Goal: Task Accomplishment & Management: Use online tool/utility

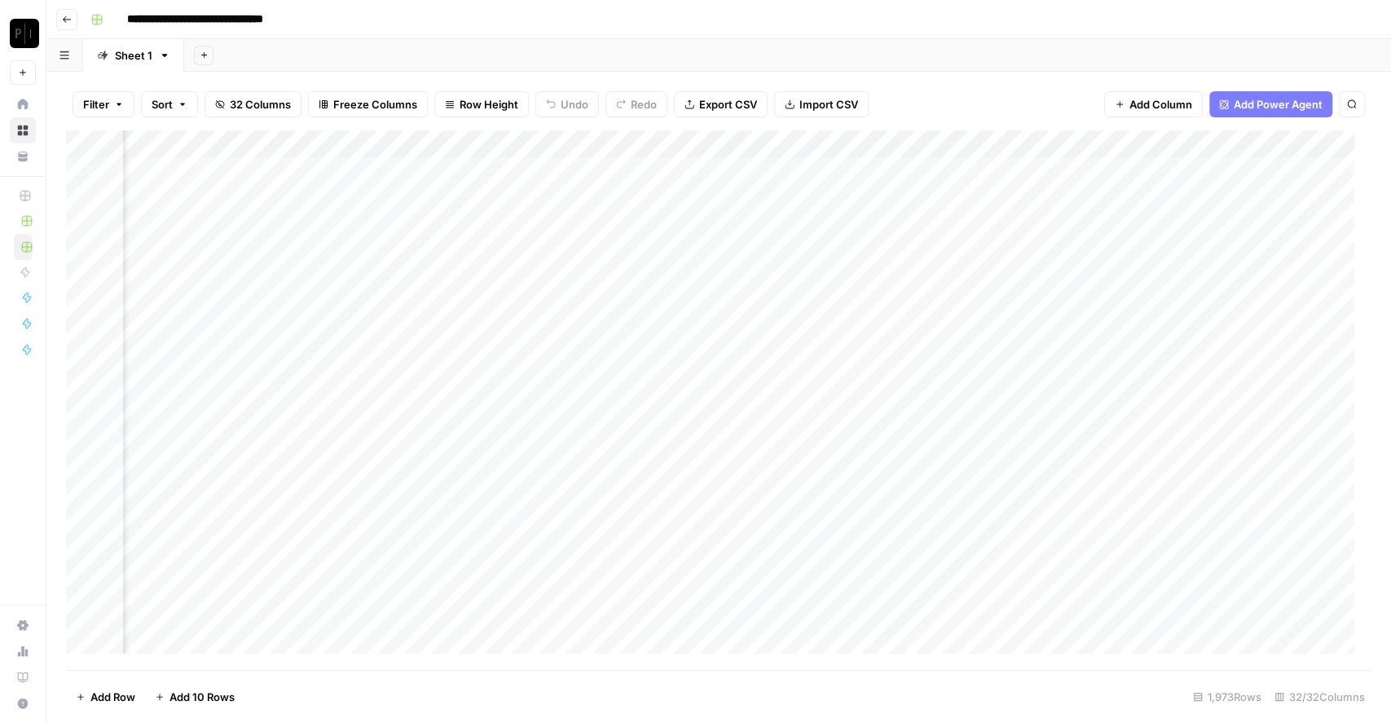
scroll to position [0, 1141]
drag, startPoint x: 1205, startPoint y: 137, endPoint x: 518, endPoint y: 160, distance: 688.2
click at [518, 160] on div "Add Column" at bounding box center [719, 400] width 1306 height 540
click at [92, 147] on div "Add Column" at bounding box center [719, 400] width 1306 height 540
click at [137, 541] on span "Delete 1973 Rows" at bounding box center [121, 697] width 90 height 16
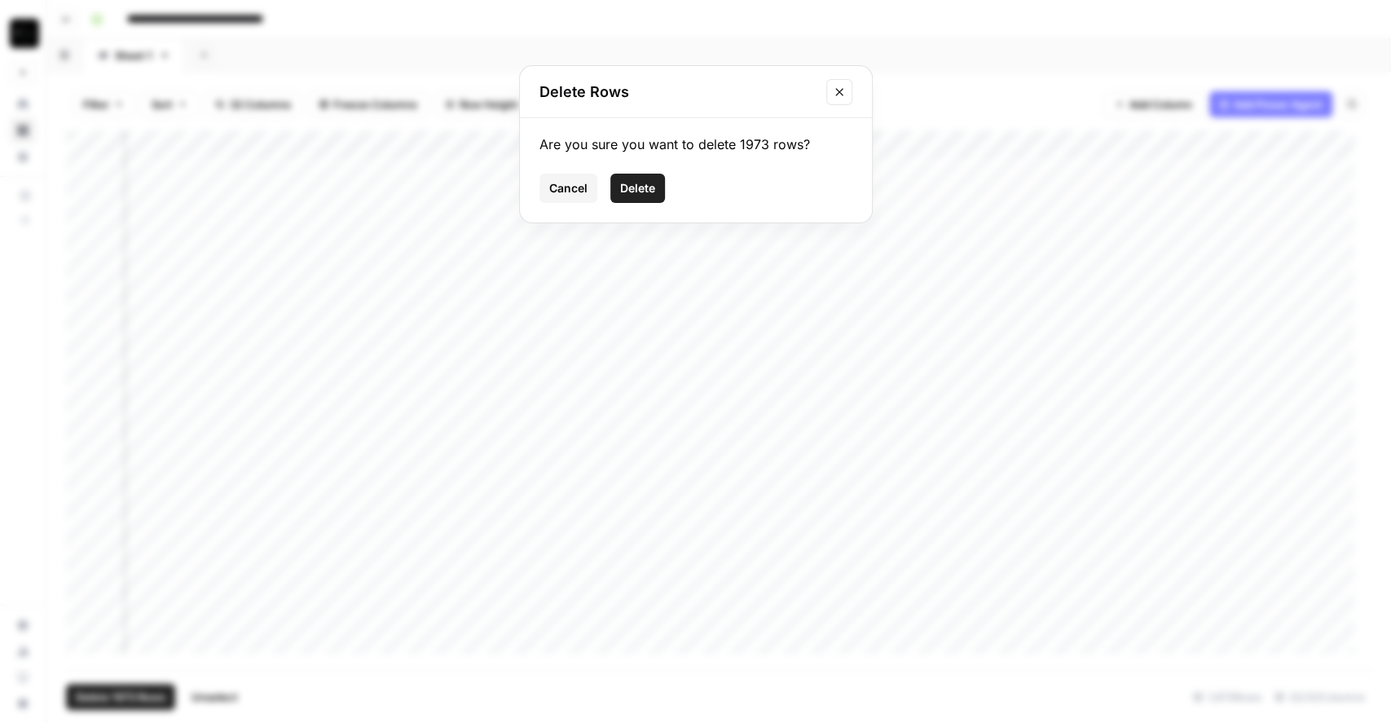
click at [645, 191] on span "Delete" at bounding box center [637, 188] width 35 height 16
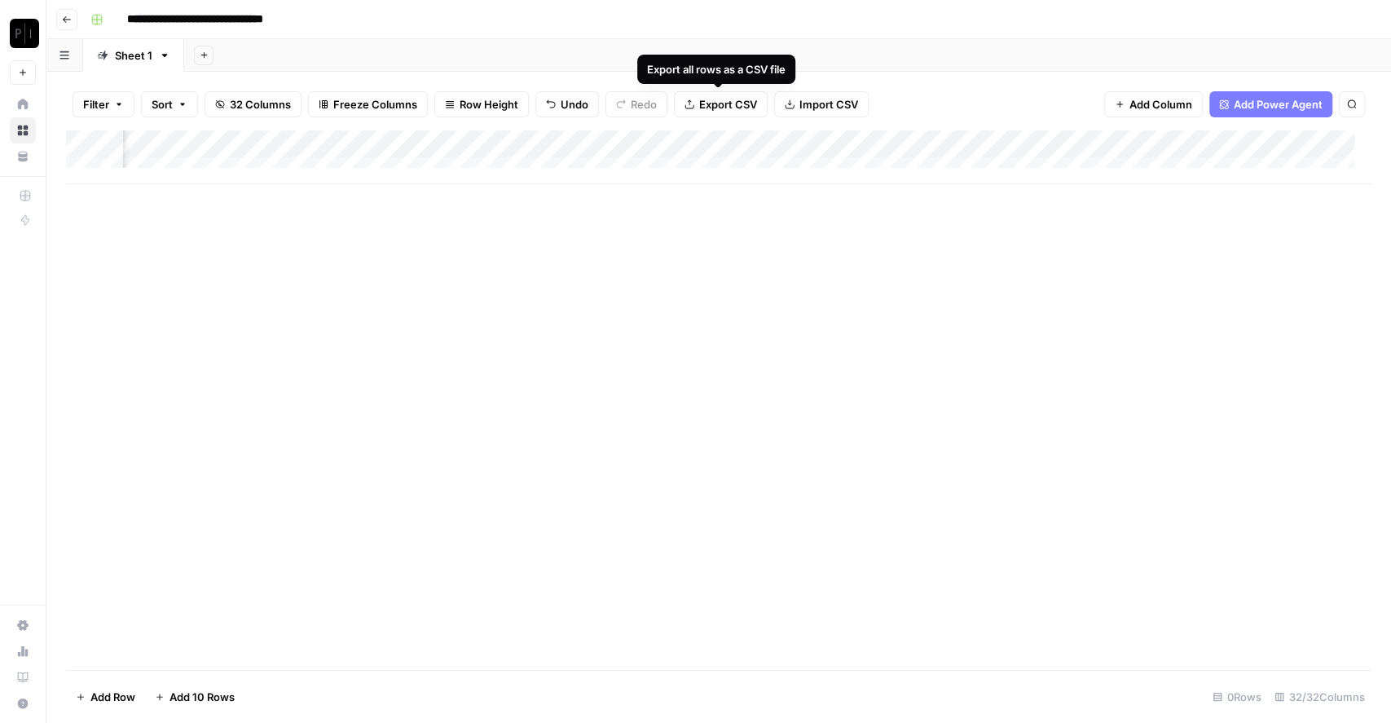
click at [787, 101] on icon "button" at bounding box center [790, 104] width 9 height 9
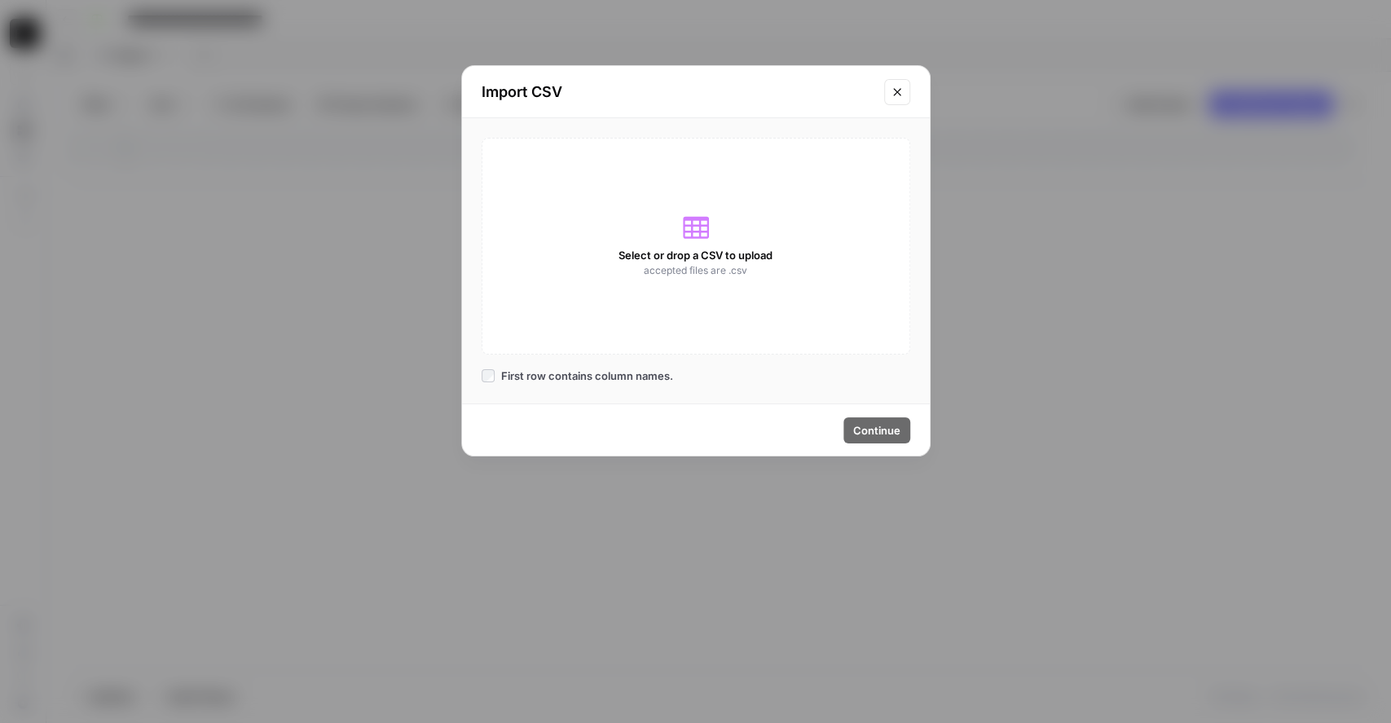
click at [663, 201] on div "Select or drop a CSV to upload accepted files are .csv" at bounding box center [696, 246] width 429 height 217
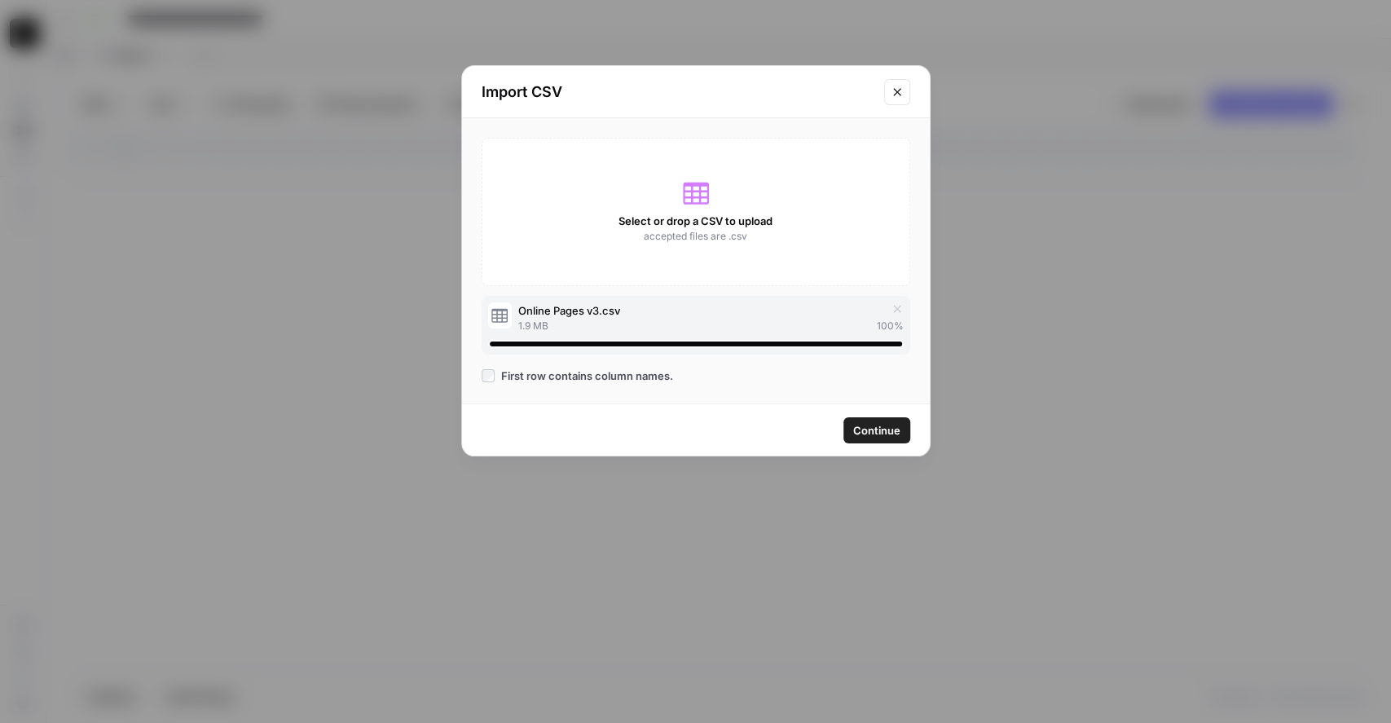
click at [899, 431] on span "Continue" at bounding box center [876, 430] width 47 height 16
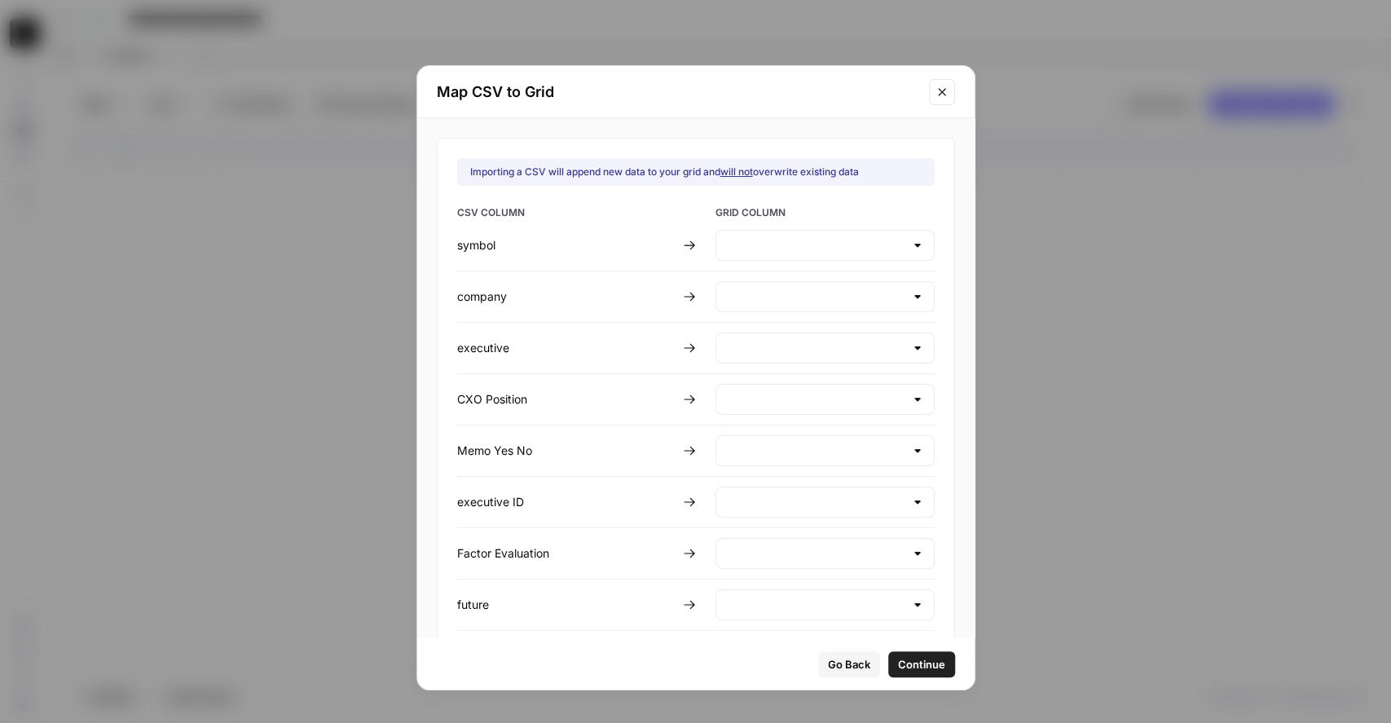
type input "Create new column"
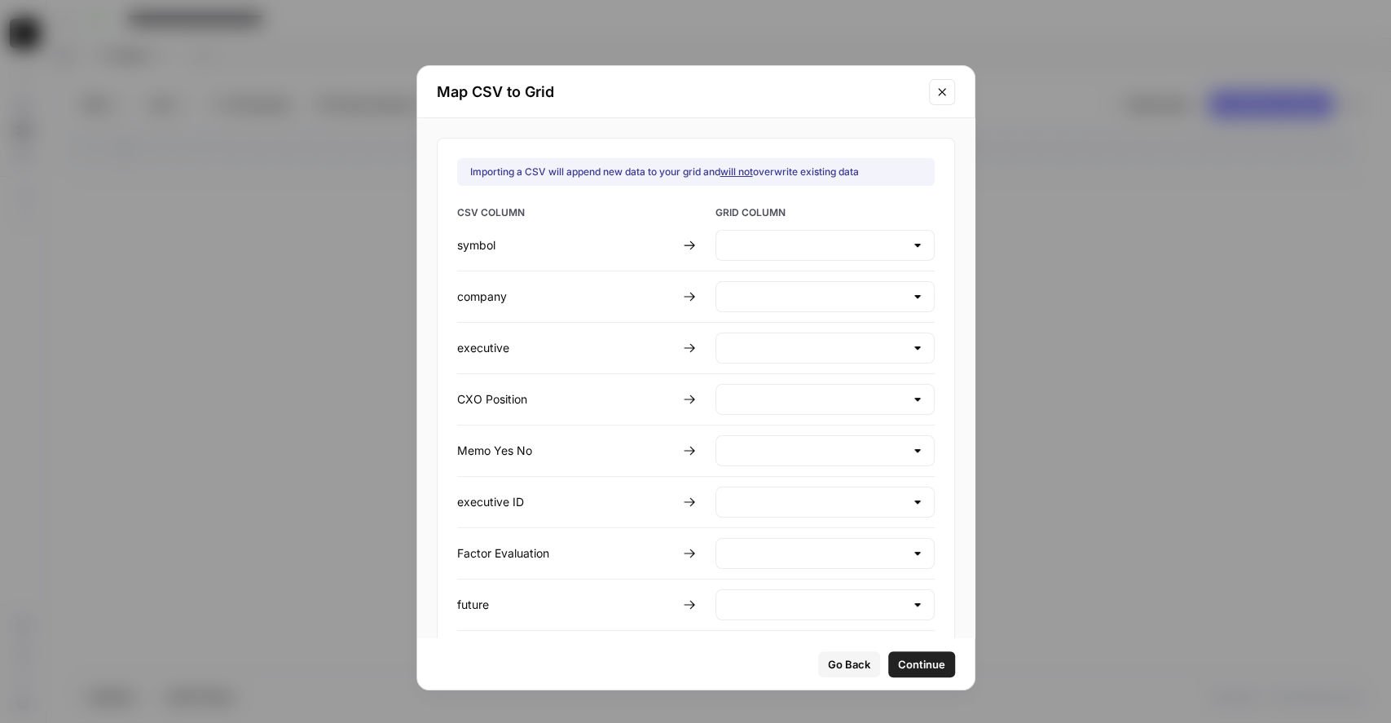
type input "Create new column"
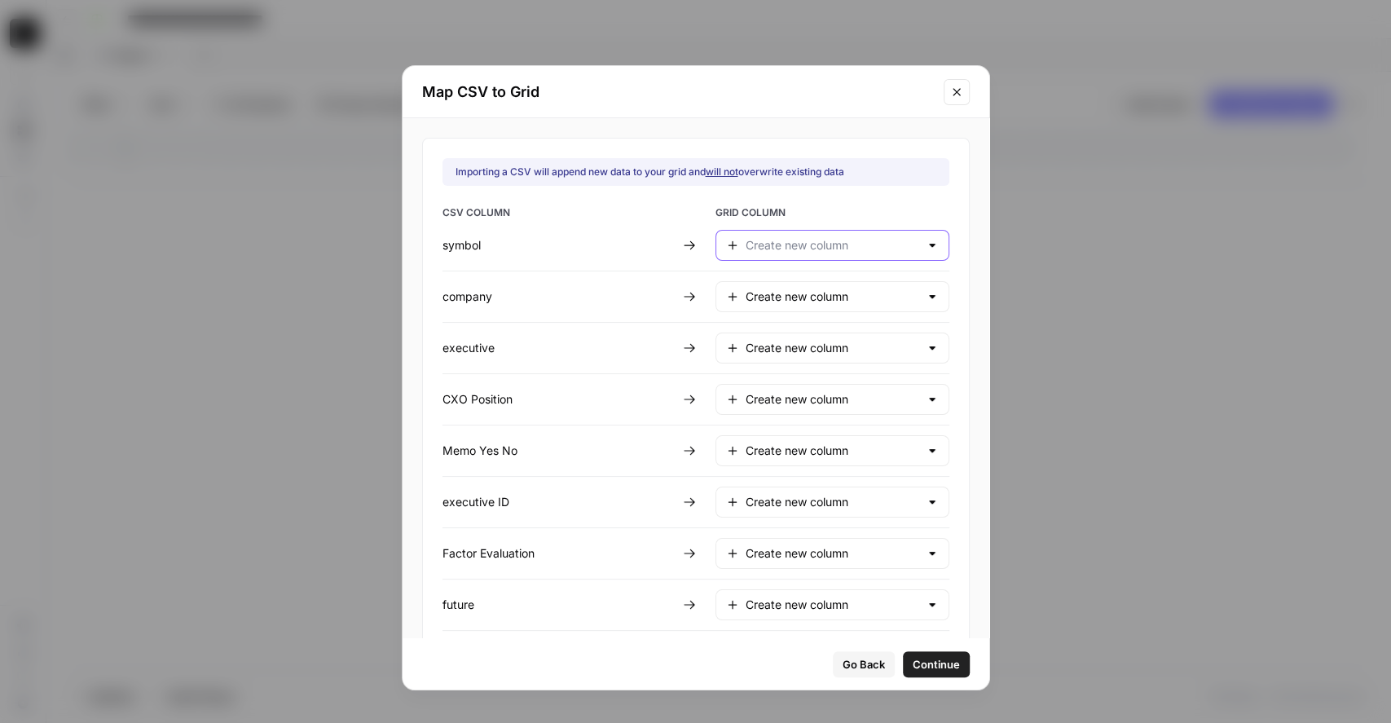
click at [799, 243] on input "text" at bounding box center [833, 245] width 174 height 16
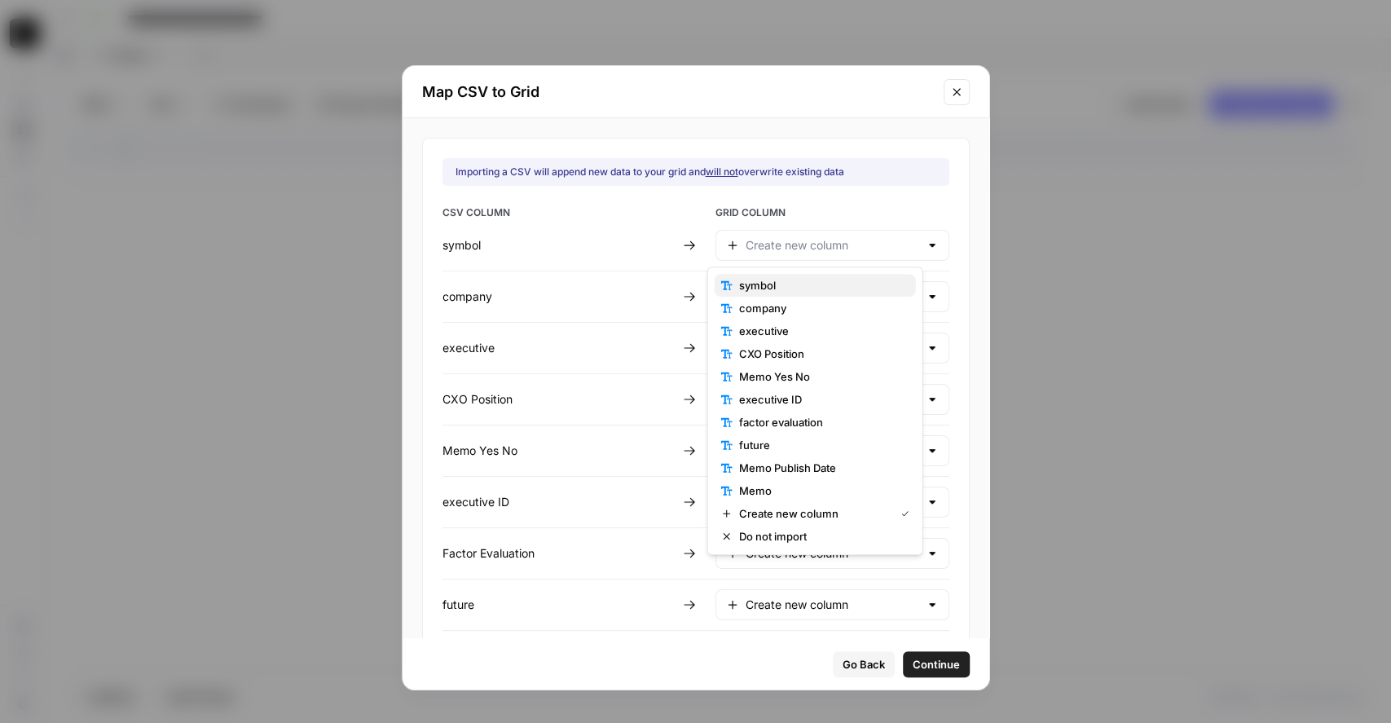
click at [790, 284] on span "symbol" at bounding box center [821, 285] width 164 height 16
type input "symbol"
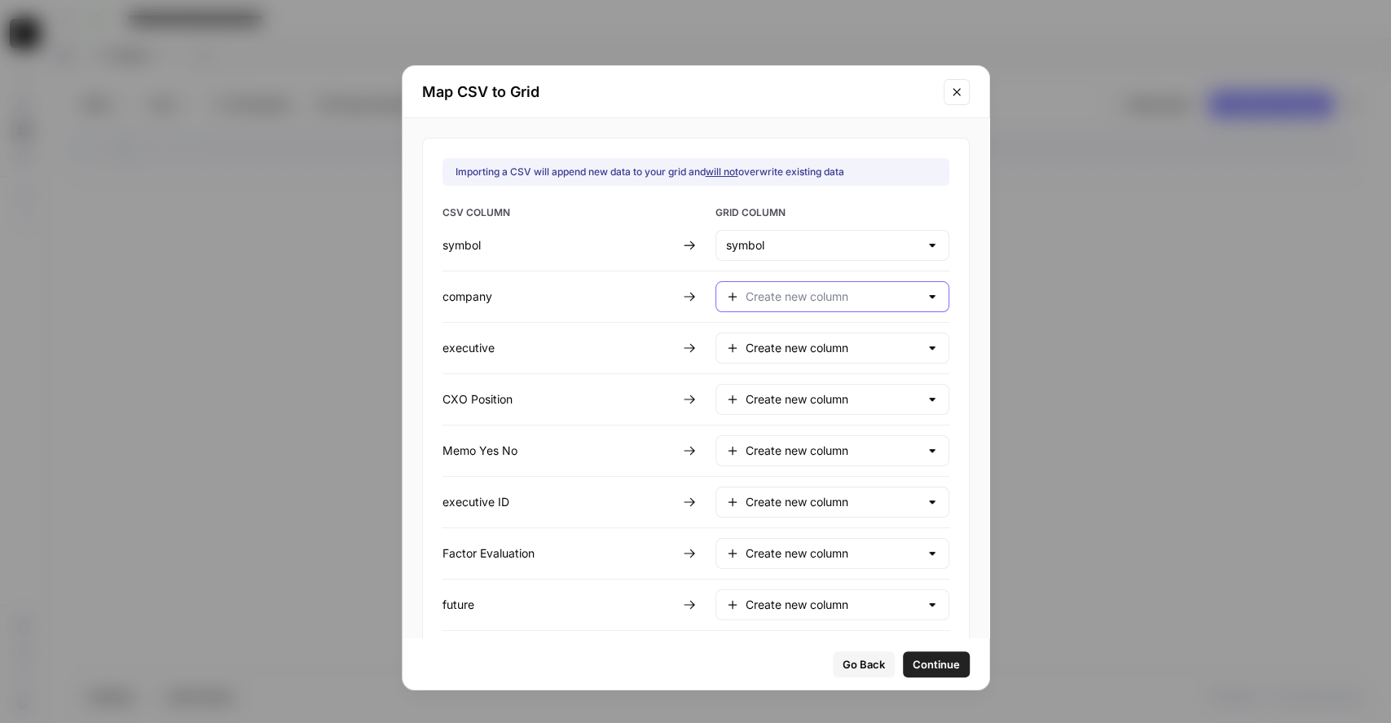
click at [781, 291] on input "text" at bounding box center [833, 297] width 174 height 16
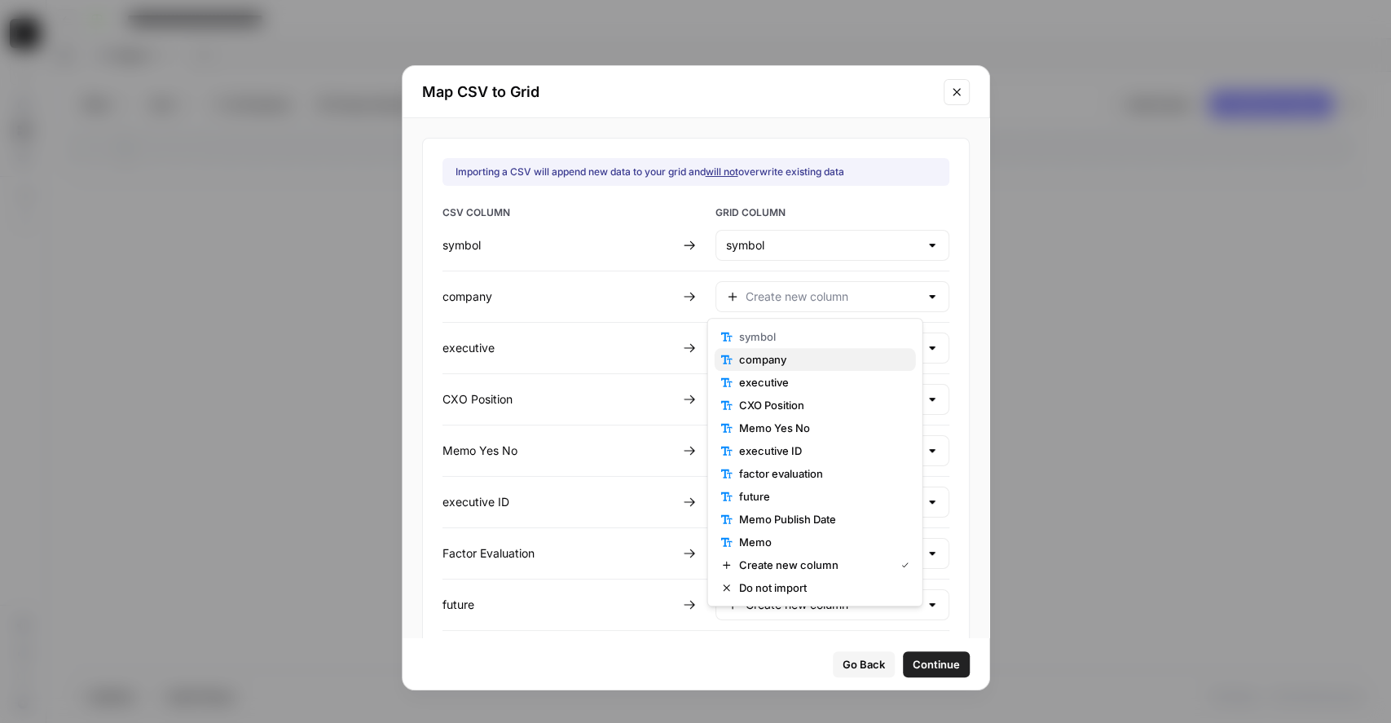
click at [771, 354] on span "company" at bounding box center [821, 359] width 164 height 16
type input "company"
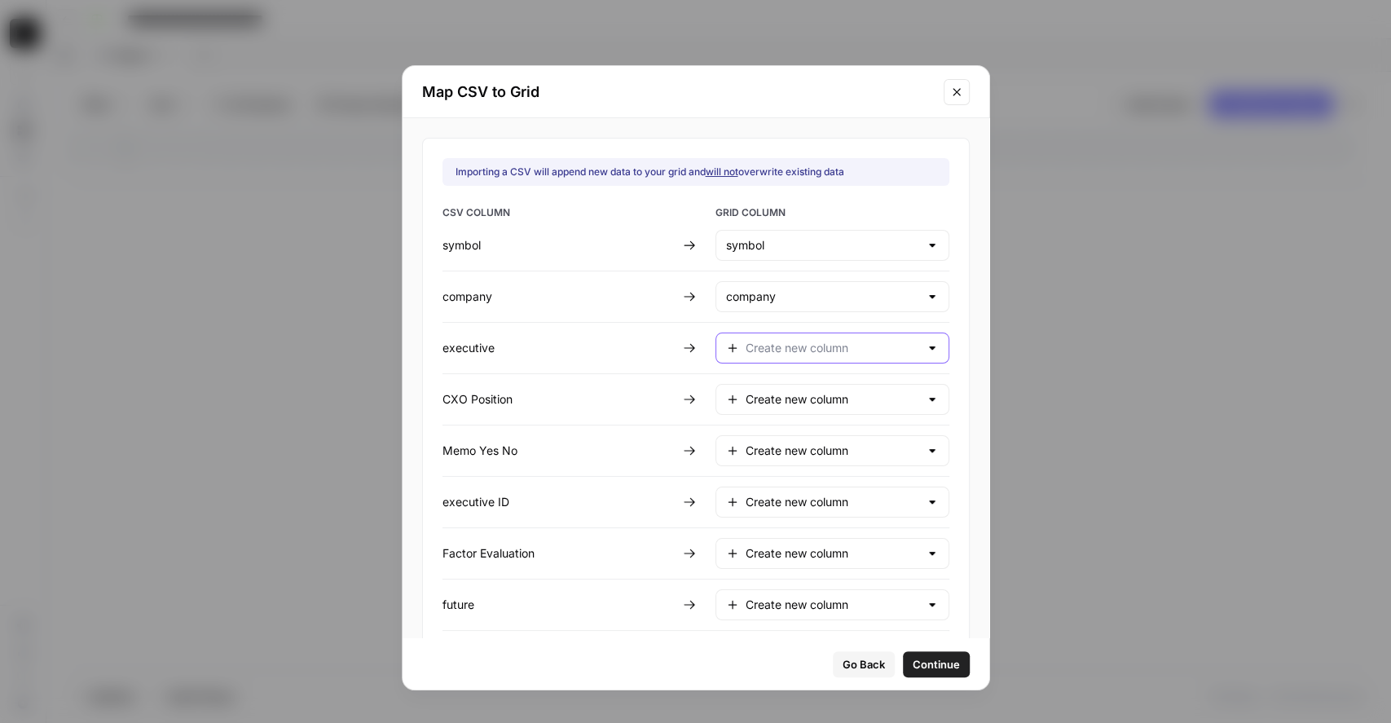
click at [765, 351] on input "text" at bounding box center [833, 348] width 174 height 16
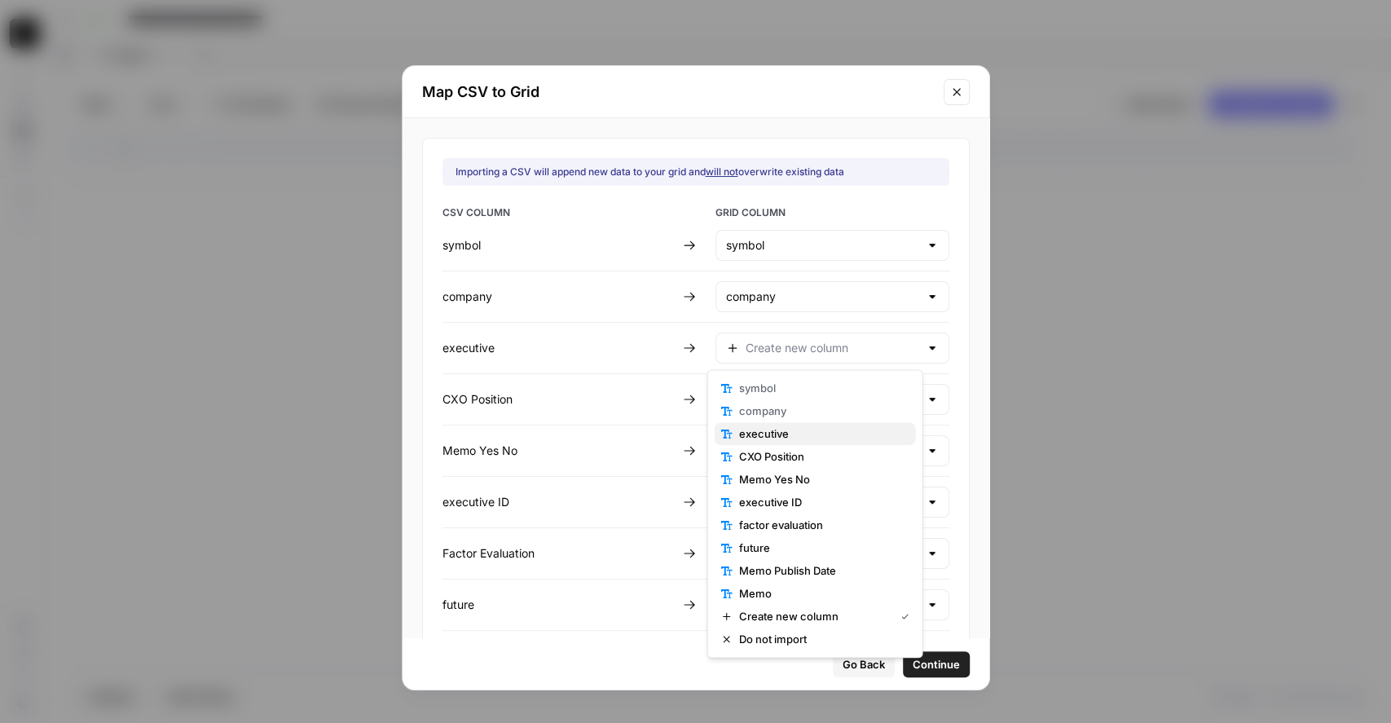
click at [767, 434] on span "executive" at bounding box center [821, 433] width 164 height 16
type input "executive"
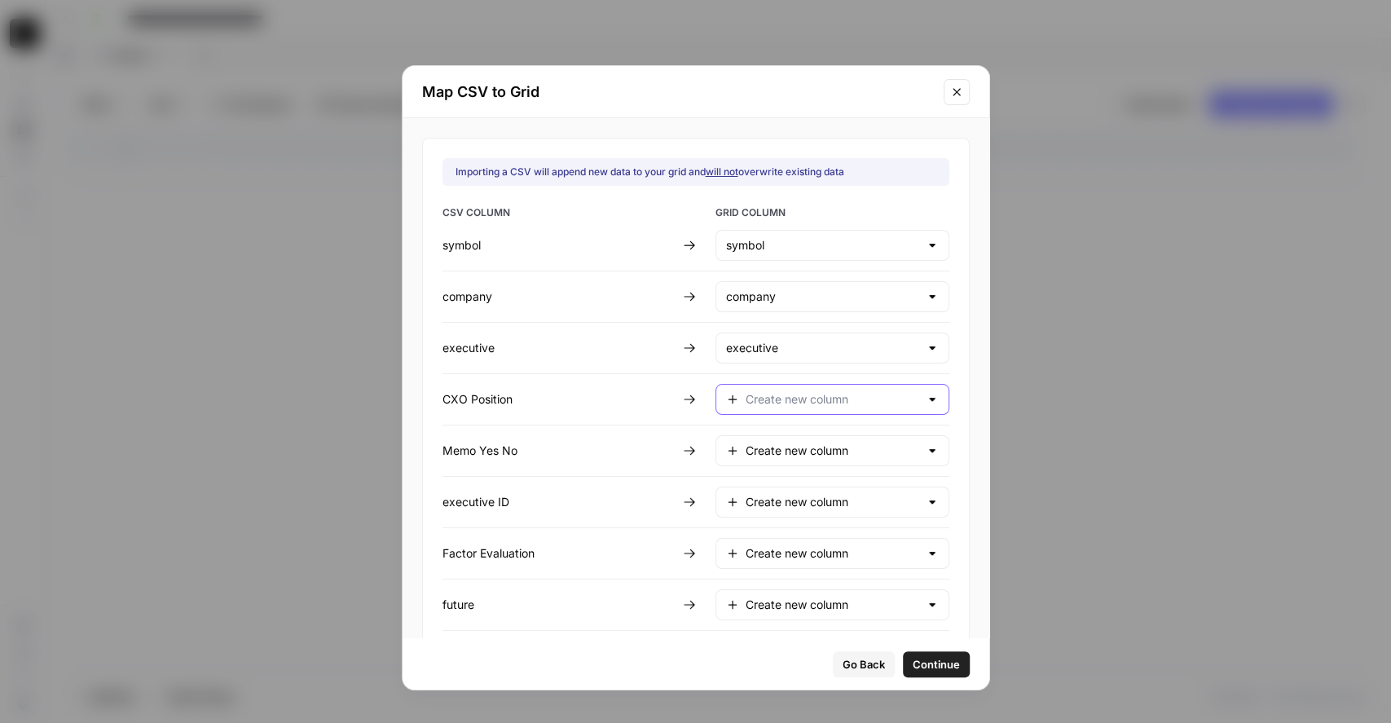
click at [763, 400] on input "text" at bounding box center [833, 399] width 174 height 16
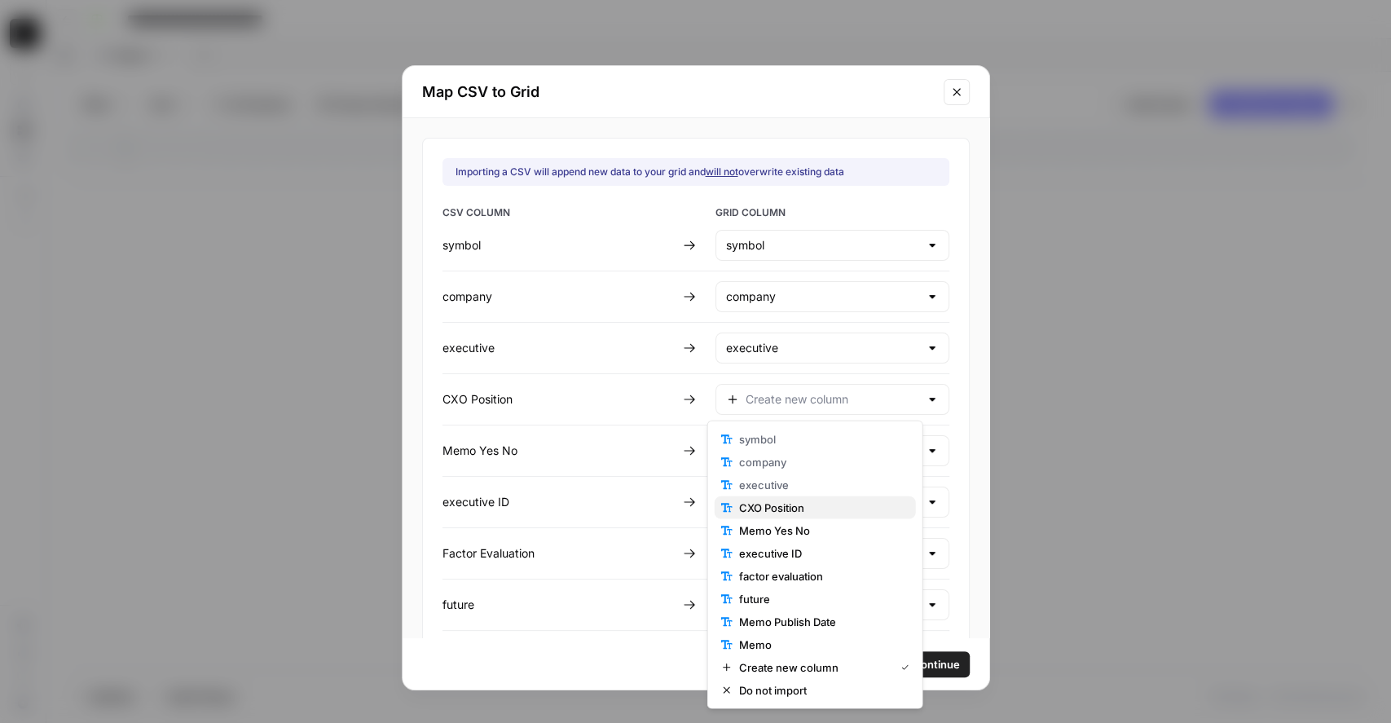
click at [759, 512] on span "CXO Position" at bounding box center [821, 508] width 164 height 16
type input "CXO Position"
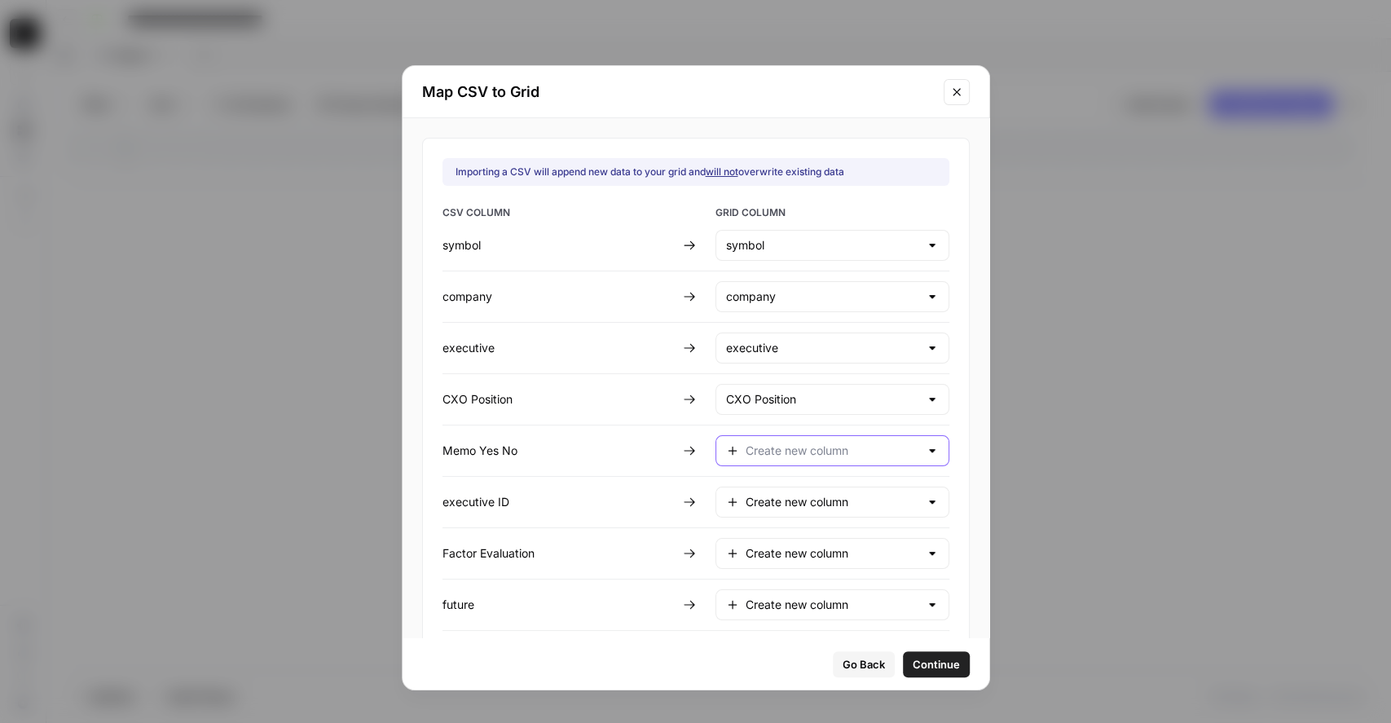
click at [785, 449] on input "text" at bounding box center [833, 451] width 174 height 16
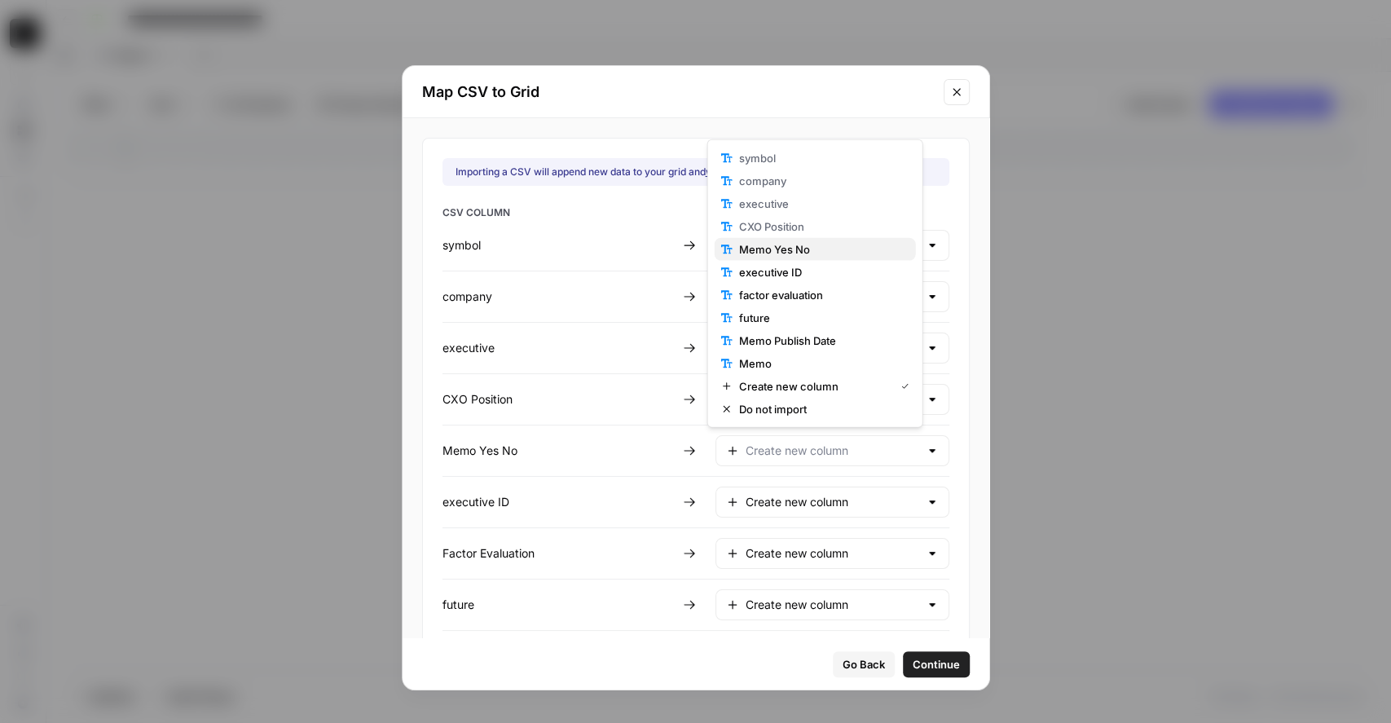
click at [773, 248] on span "Memo Yes No" at bounding box center [821, 249] width 164 height 16
type input "Memo Yes No"
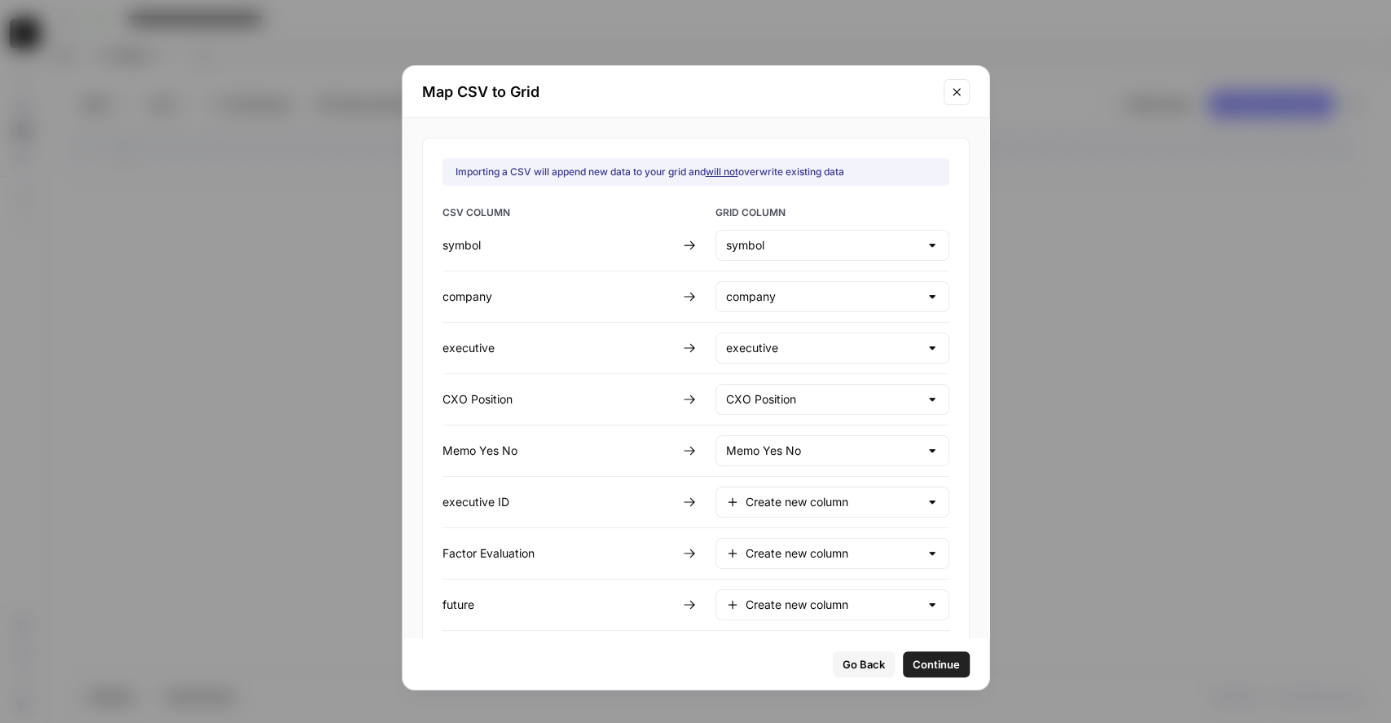
click at [788, 509] on div "Create new column" at bounding box center [833, 502] width 234 height 31
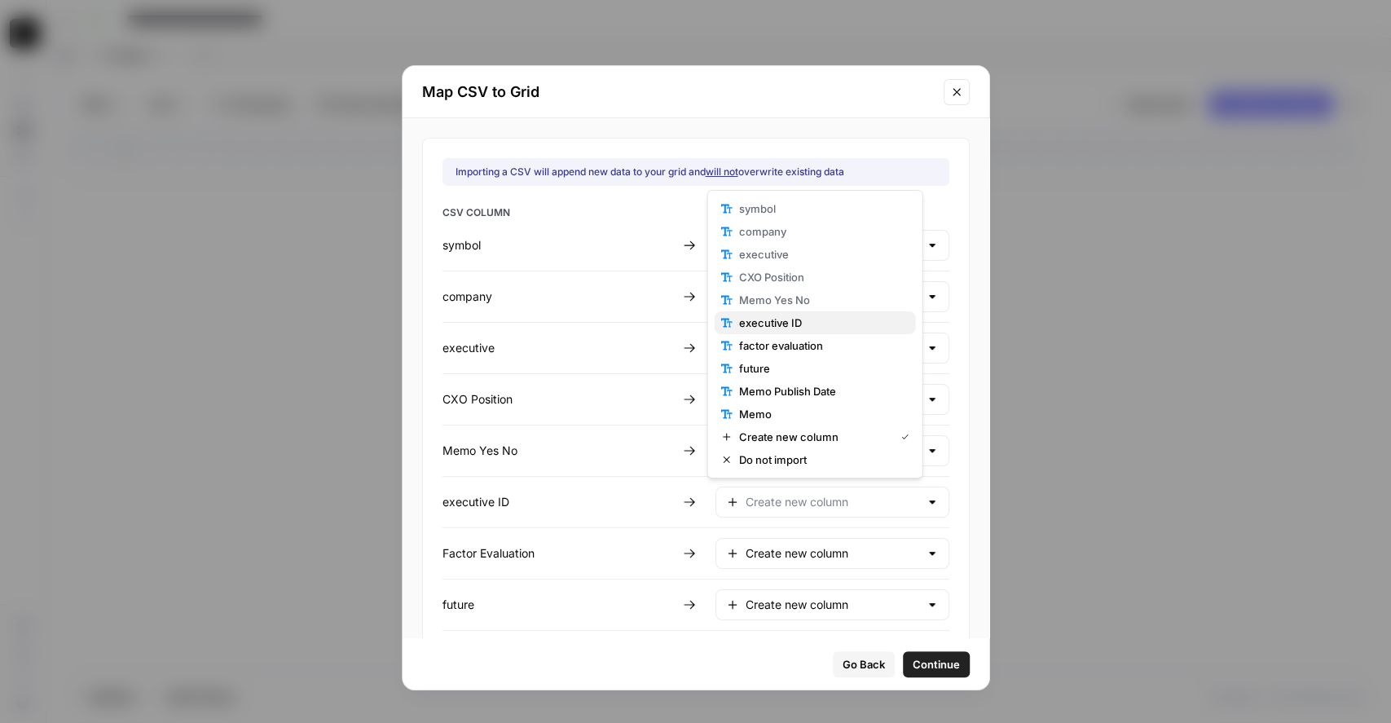
click at [783, 327] on span "executive ID" at bounding box center [821, 323] width 164 height 16
type input "executive ID"
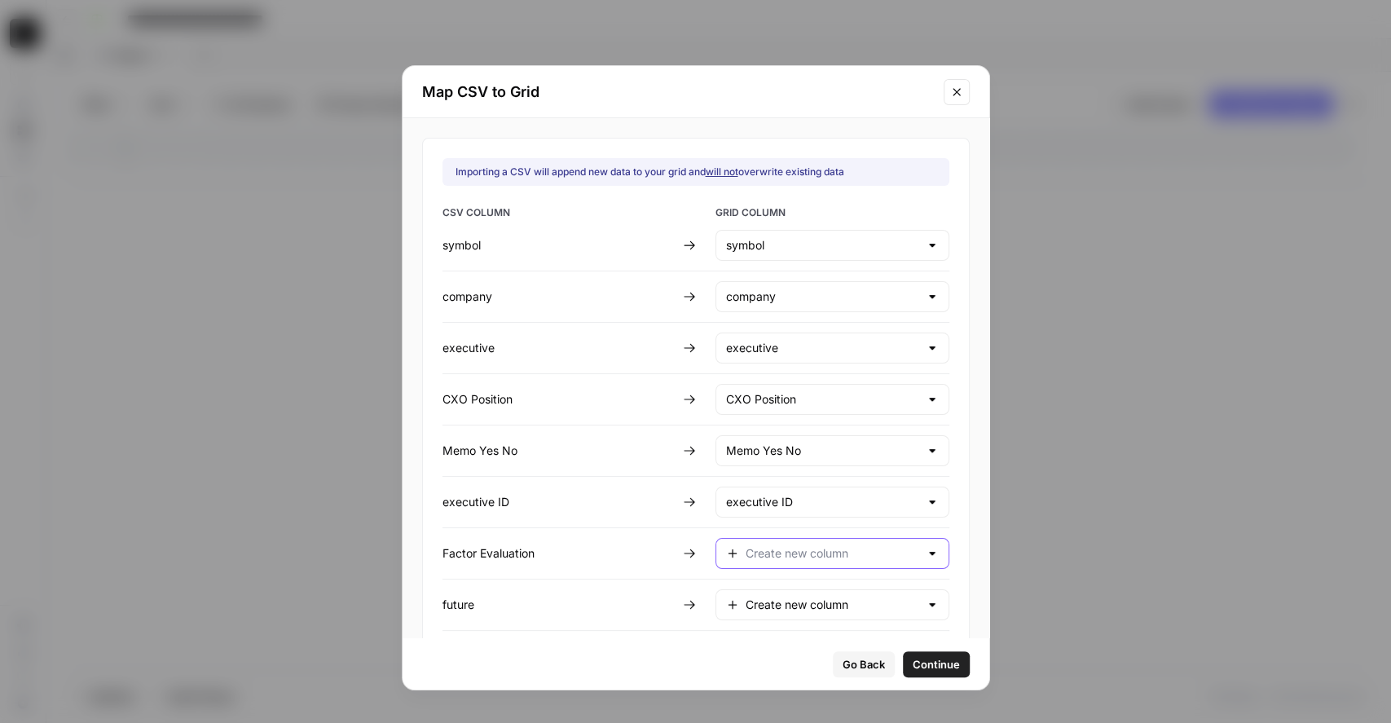
click at [757, 541] on input "text" at bounding box center [833, 553] width 174 height 16
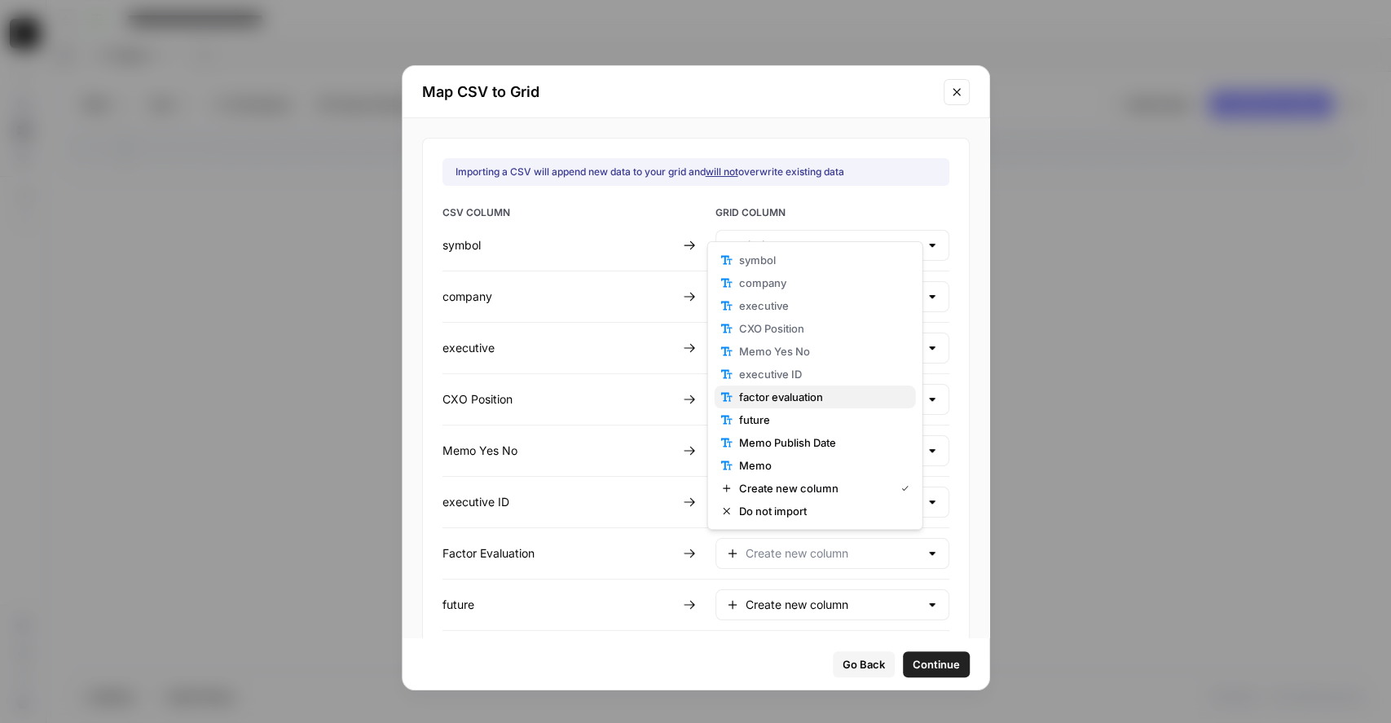
click at [796, 400] on span "factor evaluation" at bounding box center [821, 397] width 164 height 16
type input "factor evaluation"
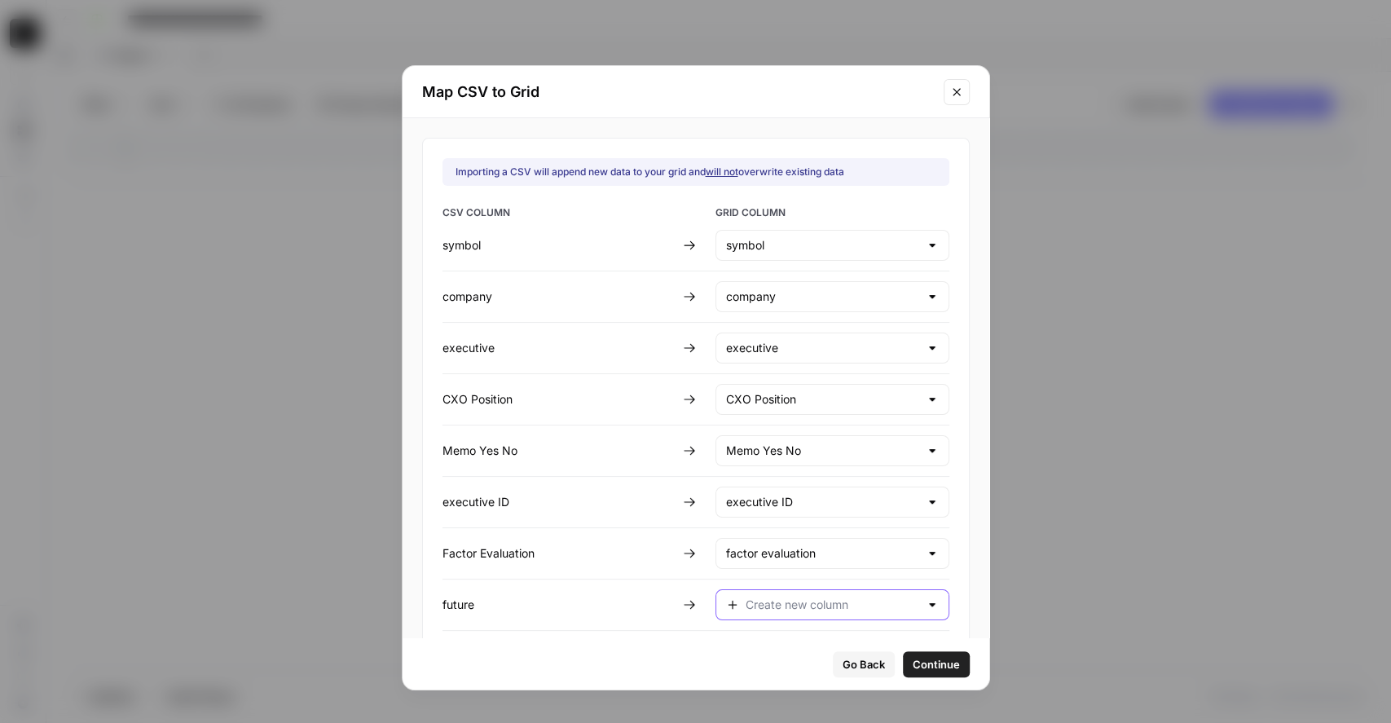
click at [769, 541] on input "text" at bounding box center [833, 605] width 174 height 16
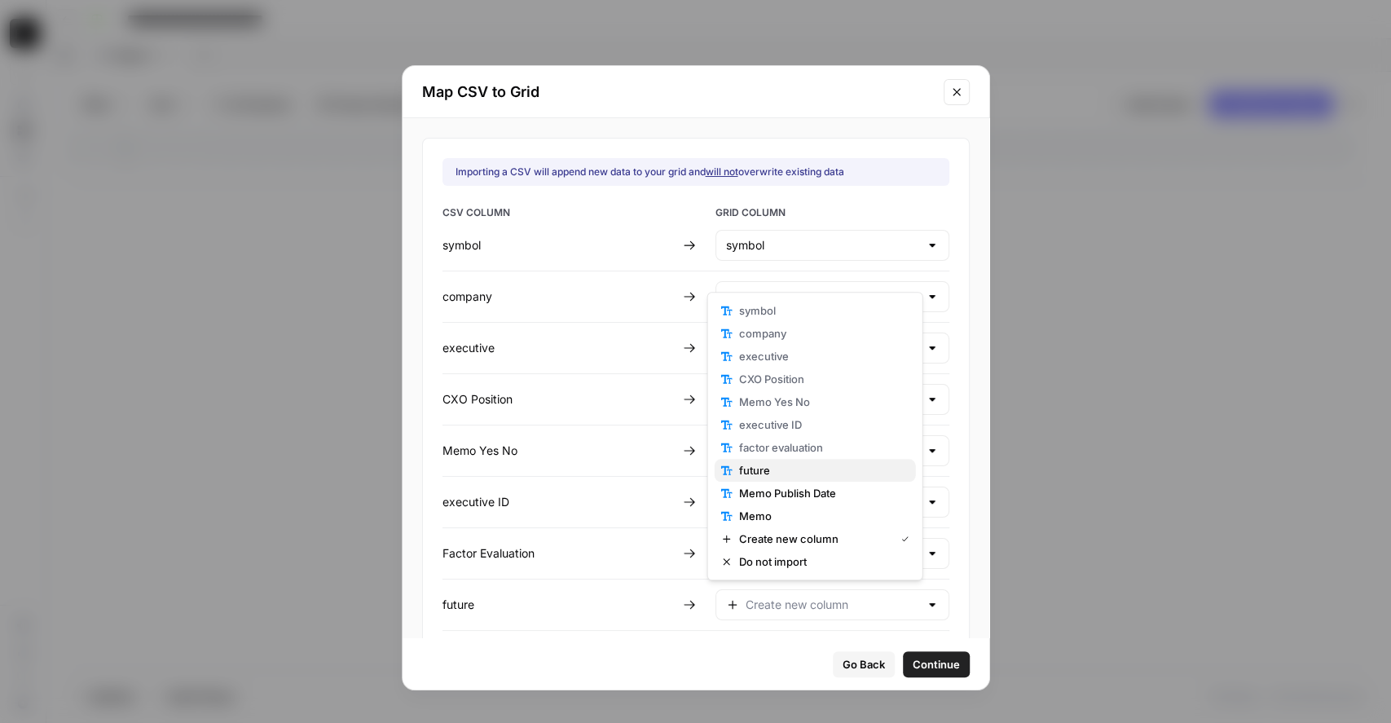
click at [783, 469] on span "future" at bounding box center [821, 470] width 164 height 16
type input "future"
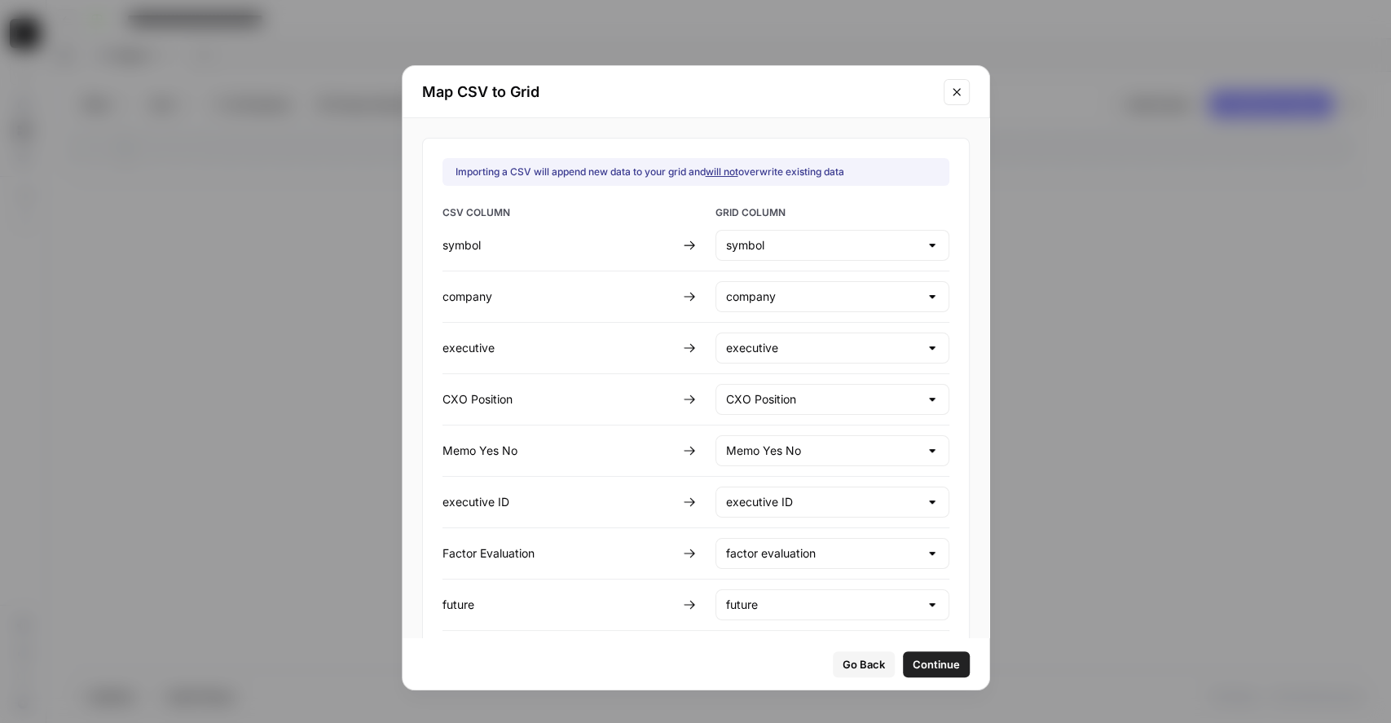
scroll to position [119, 0]
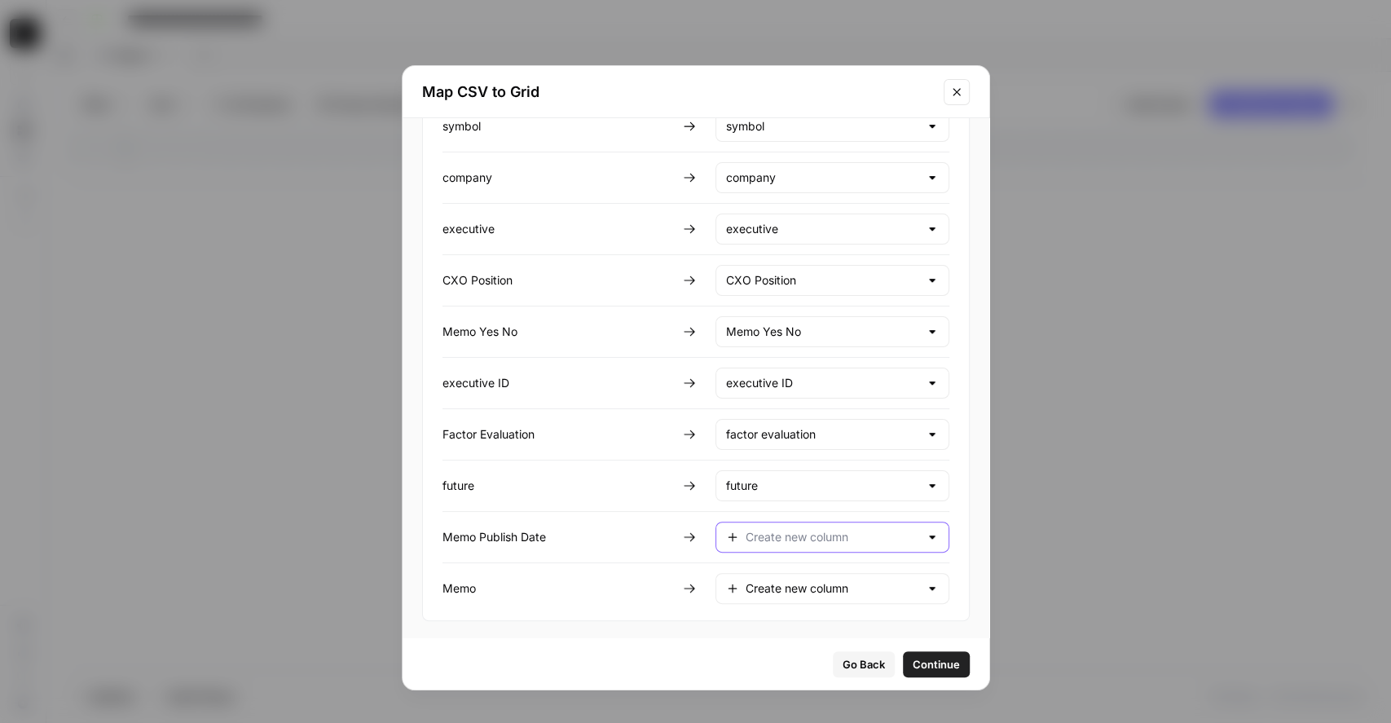
click at [827, 539] on input "text" at bounding box center [833, 537] width 174 height 16
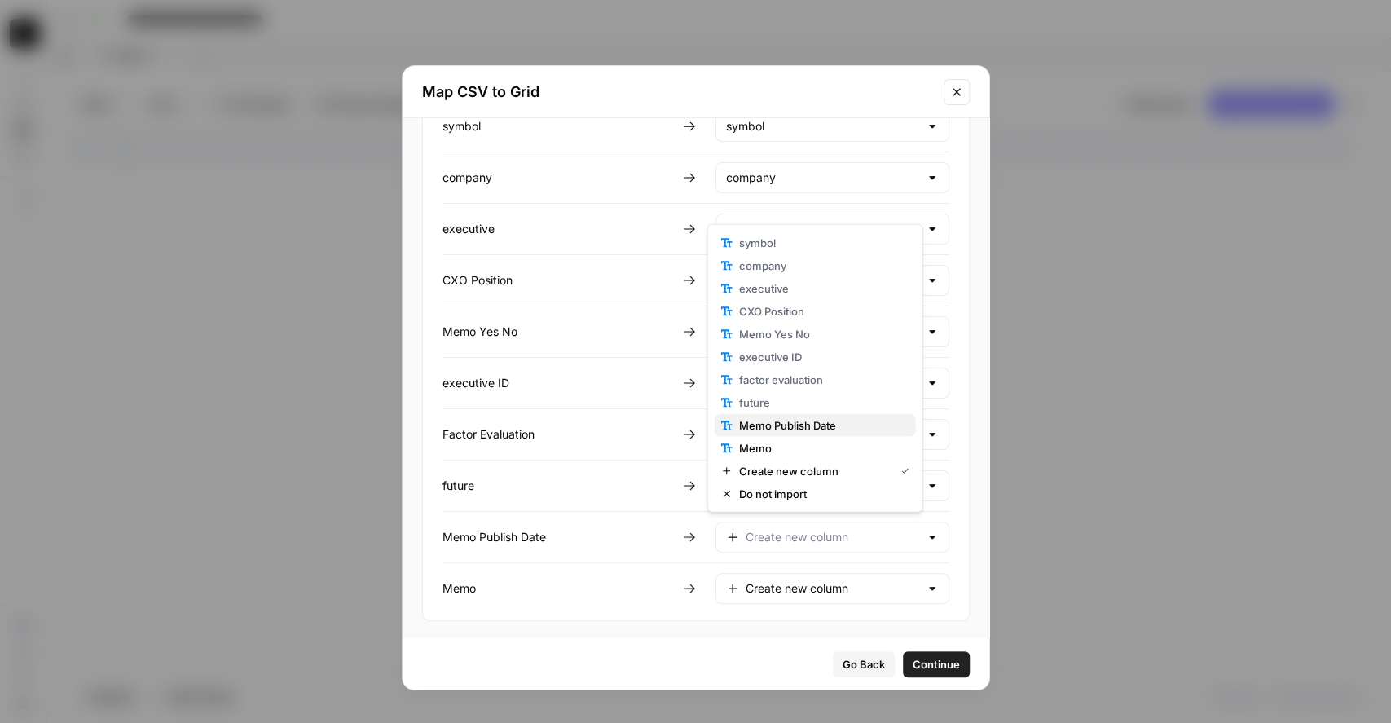
click at [786, 423] on span "Memo Publish Date" at bounding box center [821, 425] width 164 height 16
type input "Memo Publish Date"
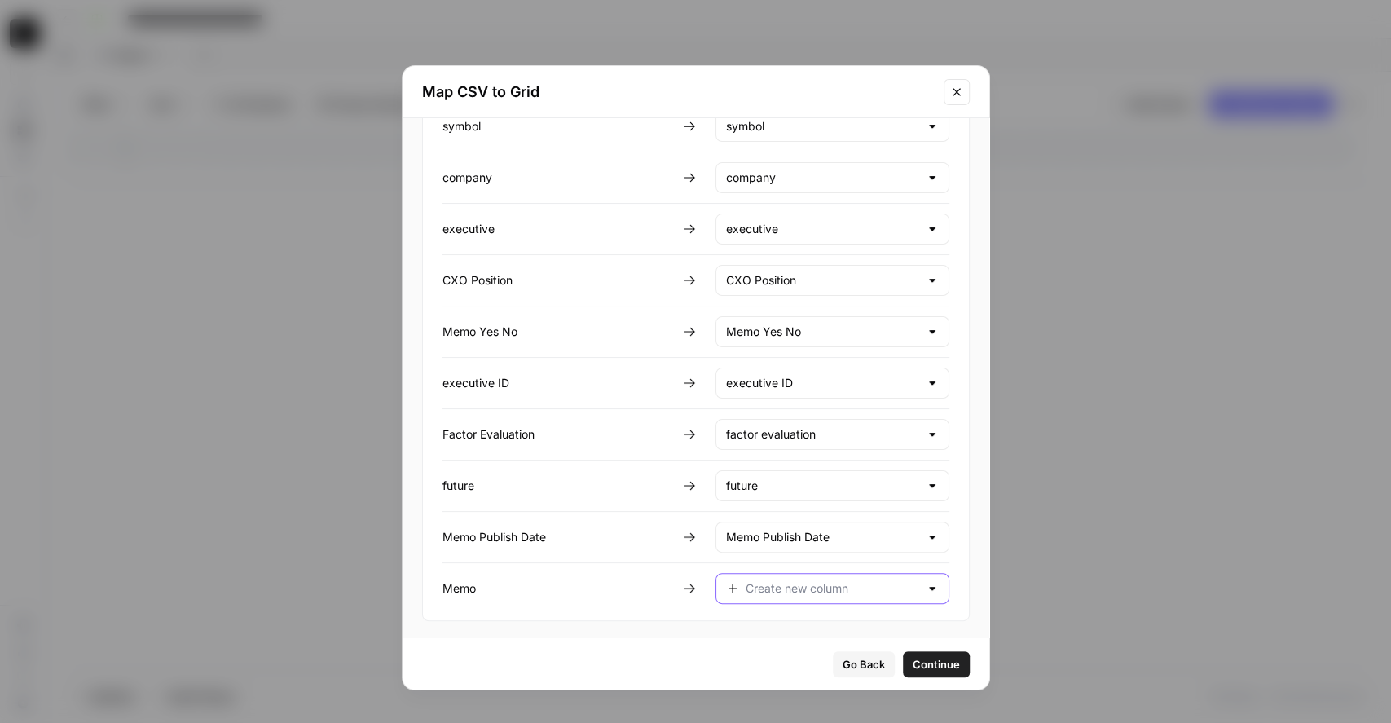
click at [804, 541] on input "text" at bounding box center [833, 588] width 174 height 16
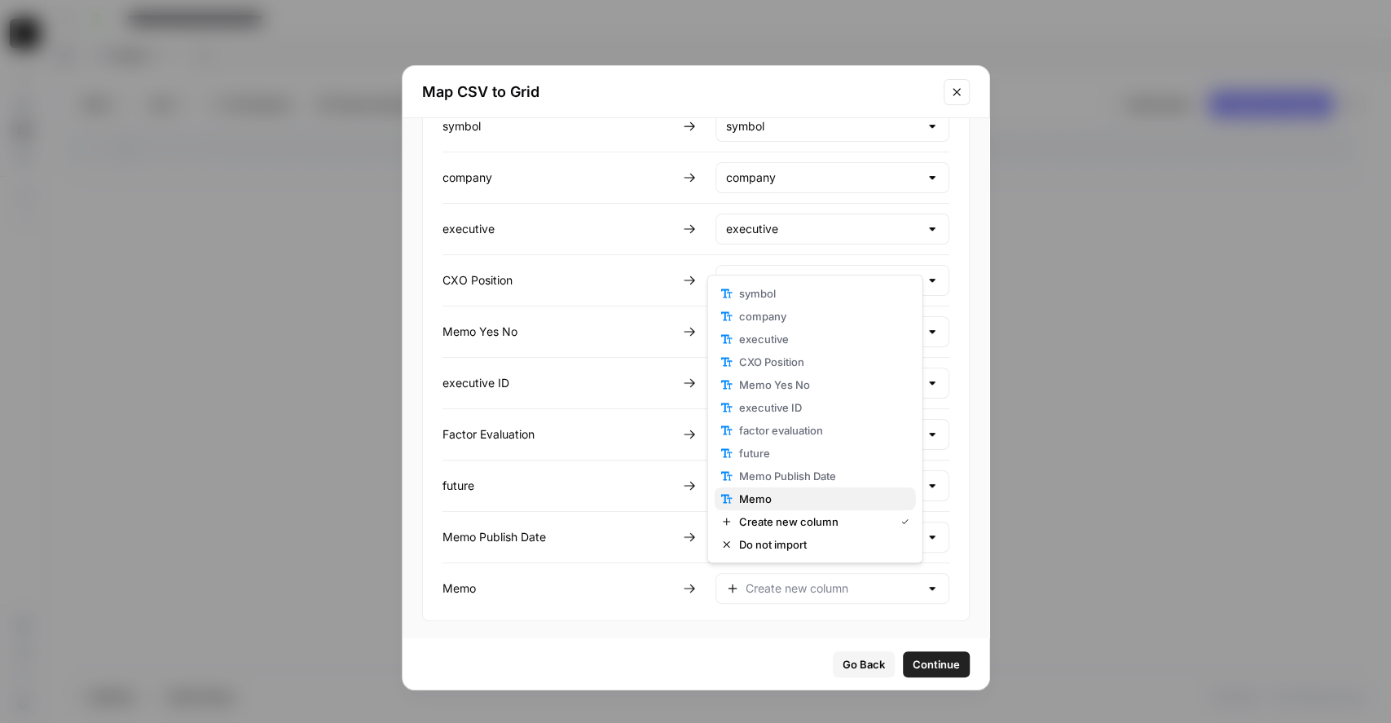
click at [782, 499] on span "Memo" at bounding box center [821, 499] width 164 height 16
type input "Memo"
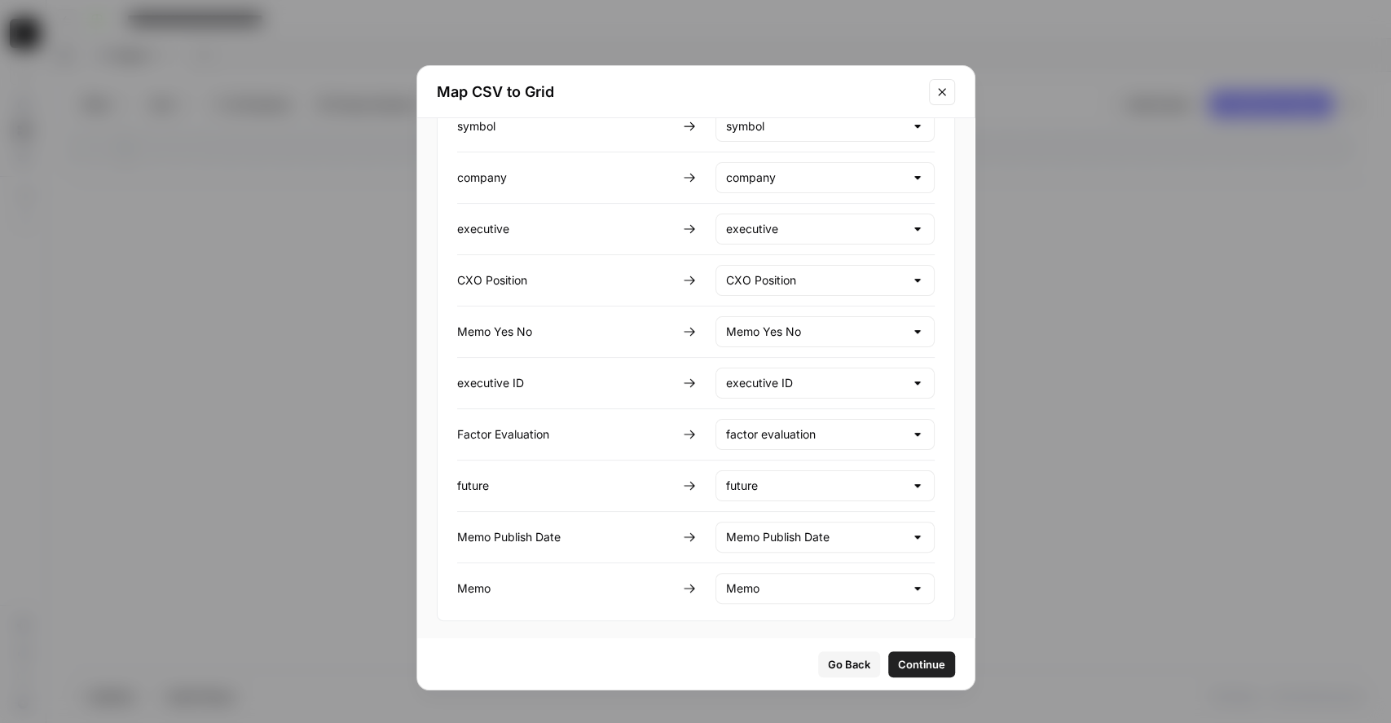
click at [911, 541] on span "Continue" at bounding box center [921, 664] width 47 height 16
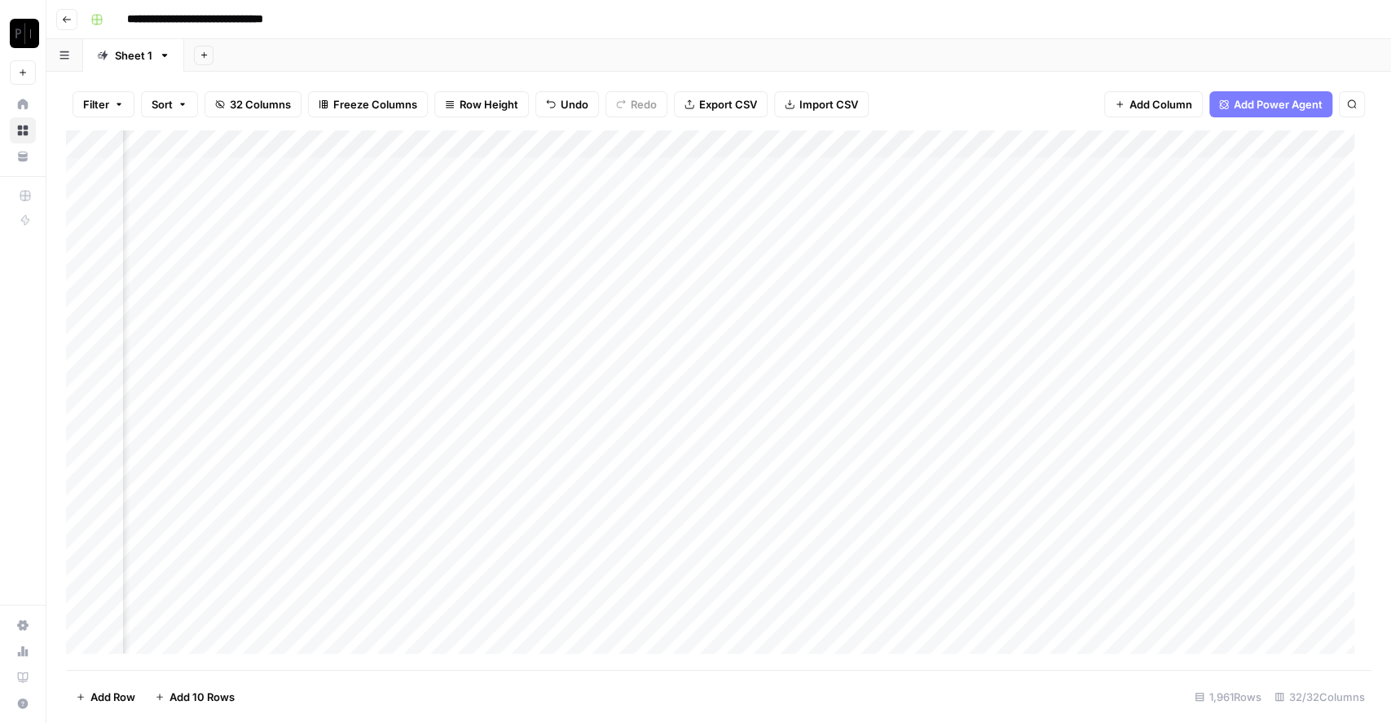
scroll to position [0, 1920]
click at [727, 166] on div "Add Column" at bounding box center [719, 400] width 1306 height 540
click at [711, 197] on div "Add Column" at bounding box center [719, 400] width 1306 height 540
click at [720, 224] on div "Add Column" at bounding box center [719, 400] width 1306 height 540
